Goal: Task Accomplishment & Management: Manage account settings

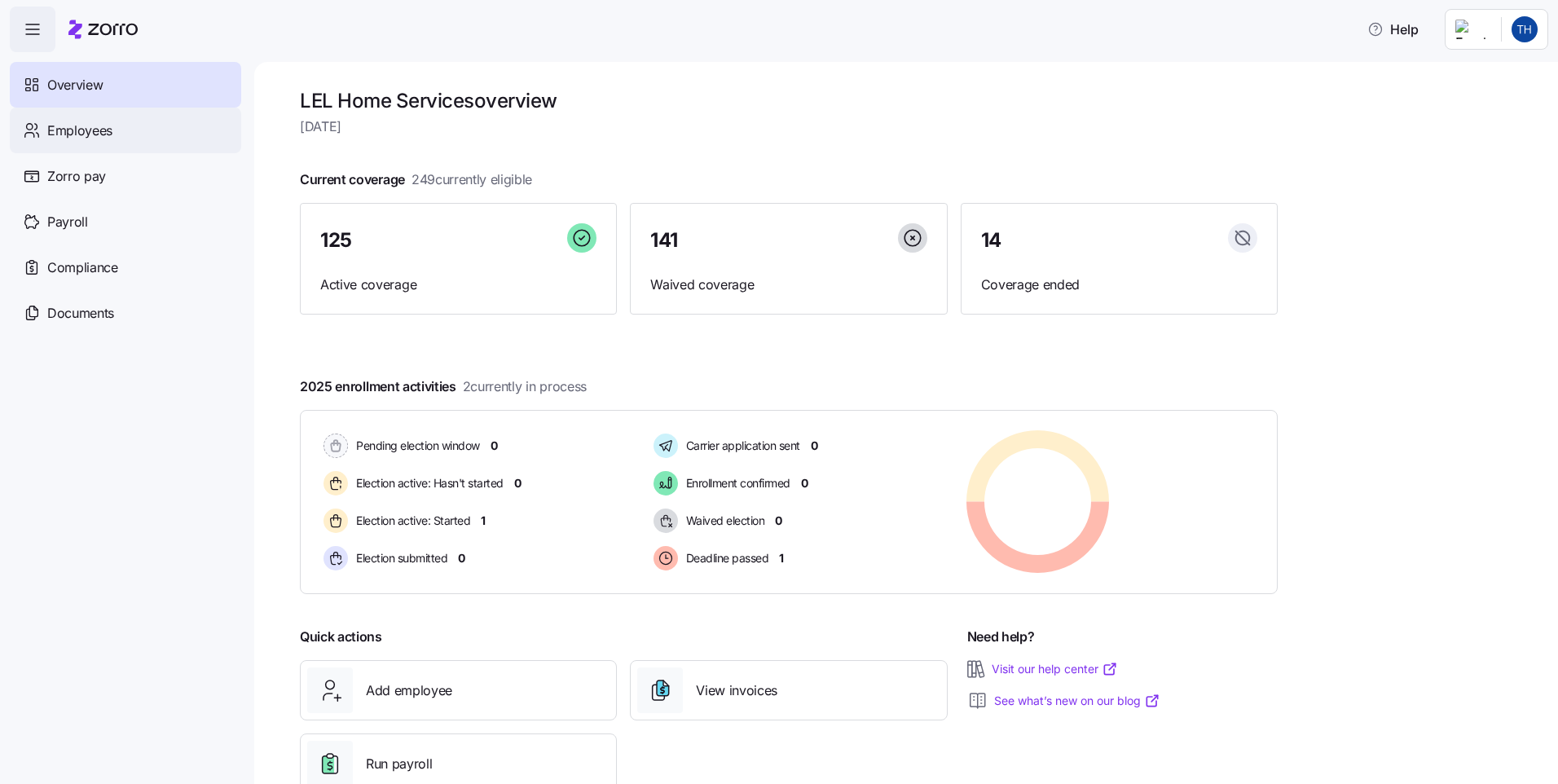
click at [66, 132] on span "Employees" at bounding box center [80, 131] width 65 height 21
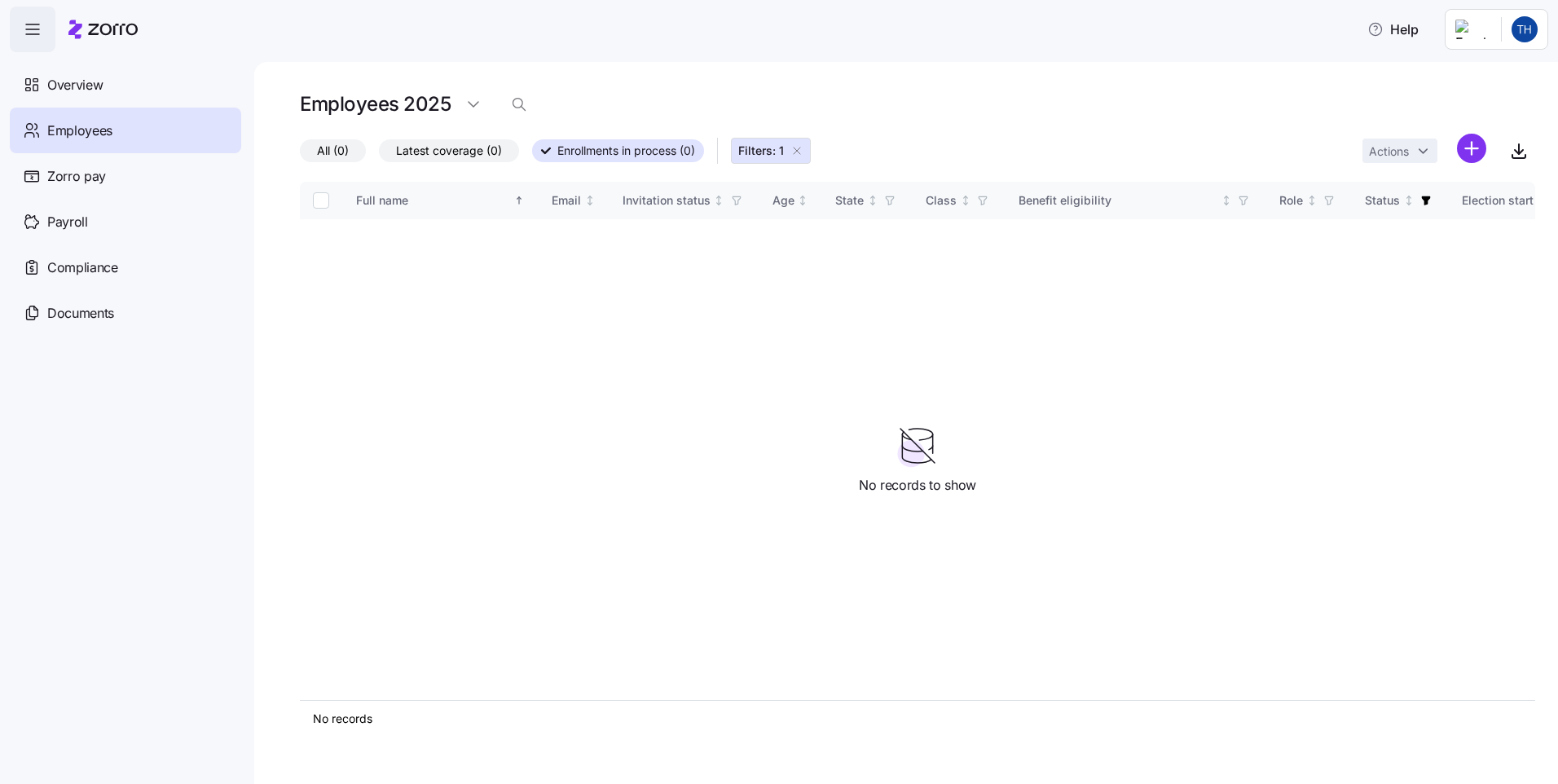
click at [803, 150] on icon "button" at bounding box center [797, 151] width 13 height 13
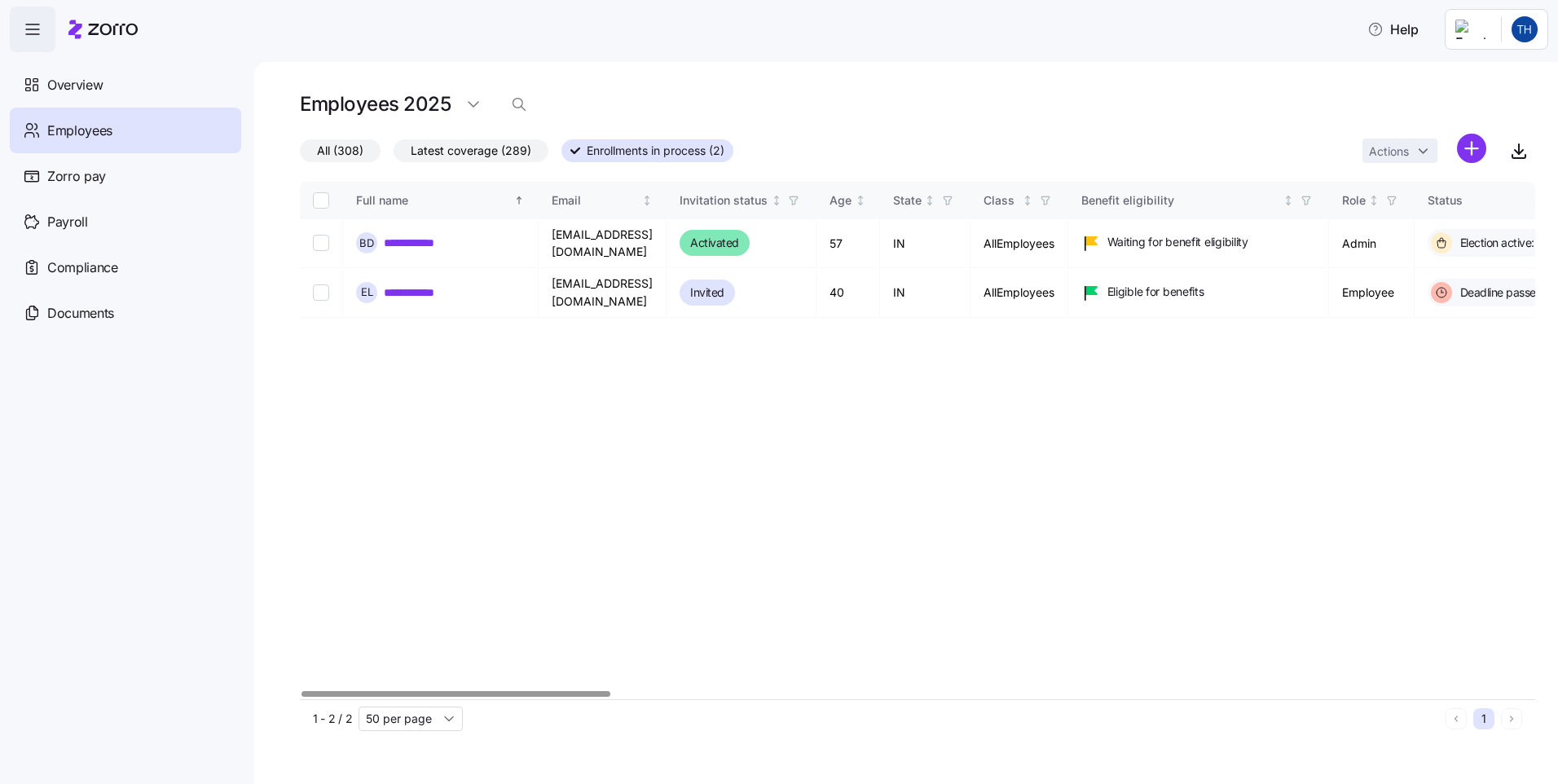
click at [369, 690] on div at bounding box center [917, 695] width 1235 height 10
click at [434, 153] on span "Latest coverage (289)" at bounding box center [471, 151] width 121 height 21
click at [393, 155] on input "Latest coverage (289)" at bounding box center [393, 155] width 0 height 0
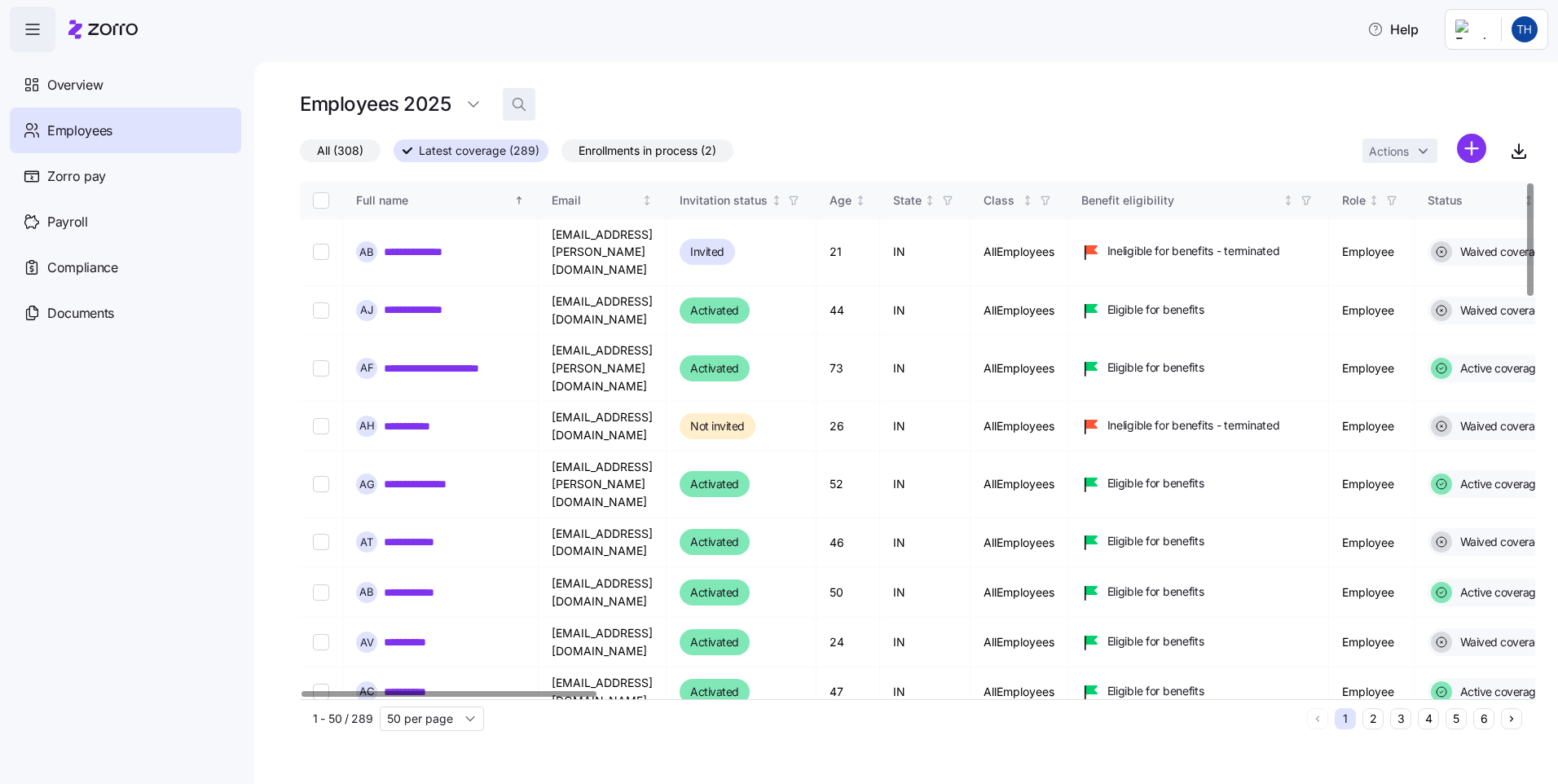
click at [519, 103] on icon "button" at bounding box center [519, 104] width 16 height 16
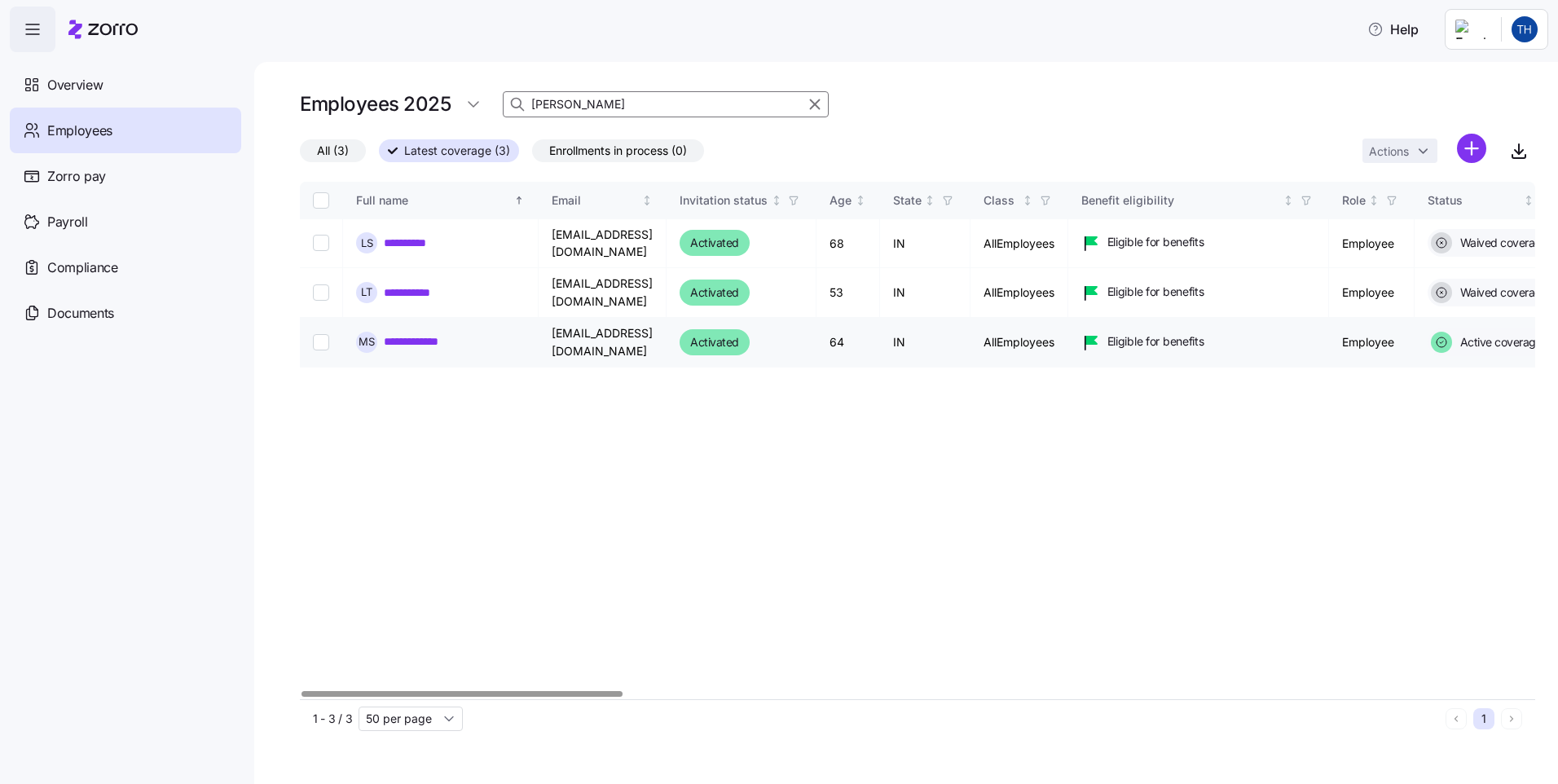
type input "[PERSON_NAME]"
click at [418, 333] on link "**********" at bounding box center [418, 342] width 70 height 16
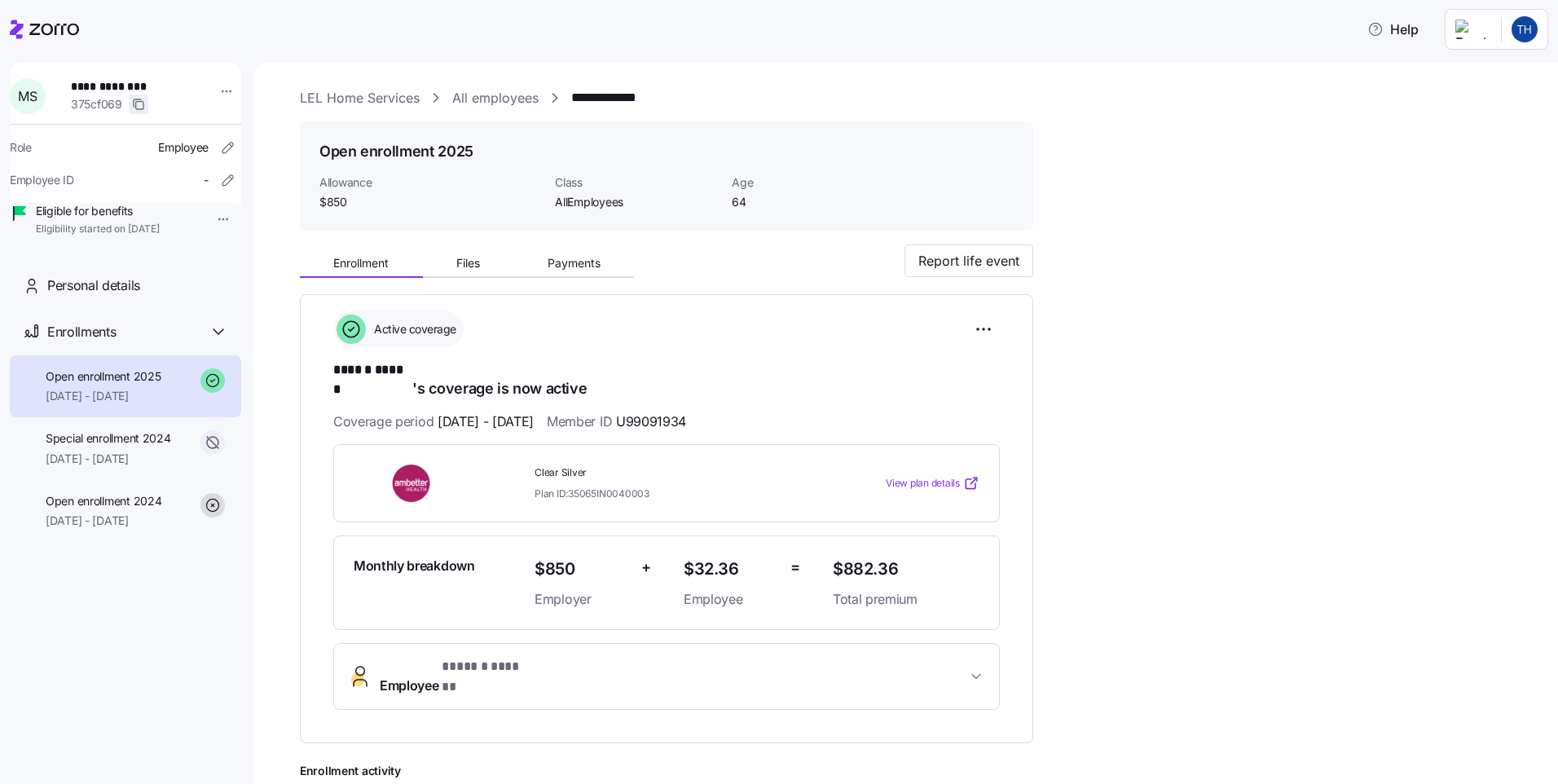
click at [142, 105] on icon "button" at bounding box center [139, 105] width 7 height 7
